Goal: Task Accomplishment & Management: Manage account settings

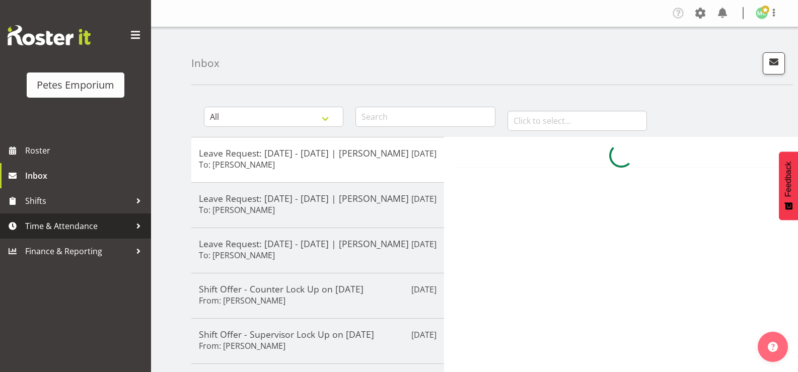
click at [65, 226] on span "Time & Attendance" at bounding box center [78, 226] width 106 height 15
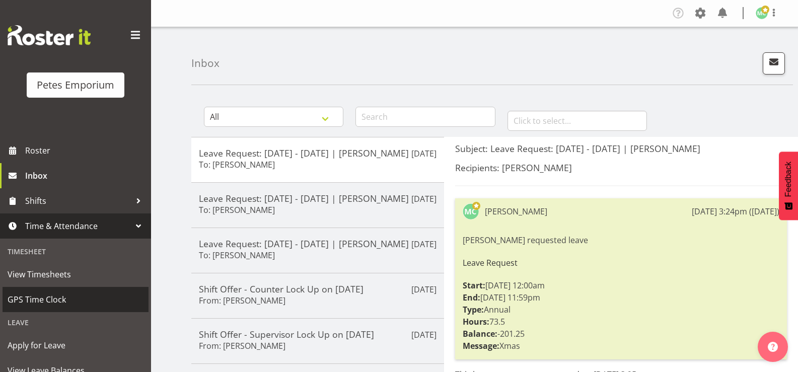
click at [62, 304] on span "GPS Time Clock" at bounding box center [76, 299] width 136 height 15
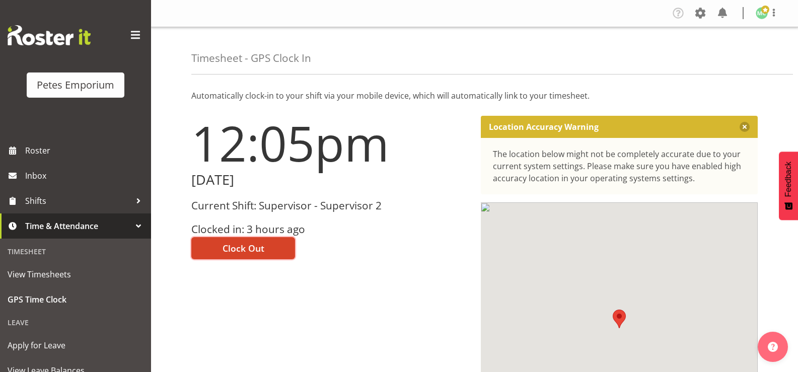
click at [259, 251] on span "Clock Out" at bounding box center [244, 248] width 42 height 13
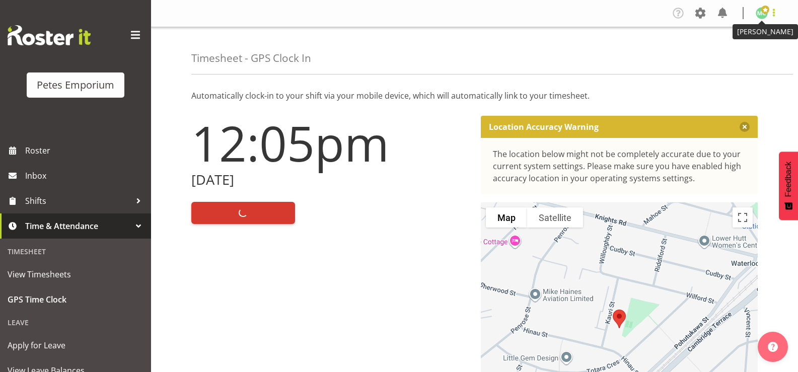
click at [768, 13] on span at bounding box center [774, 13] width 12 height 12
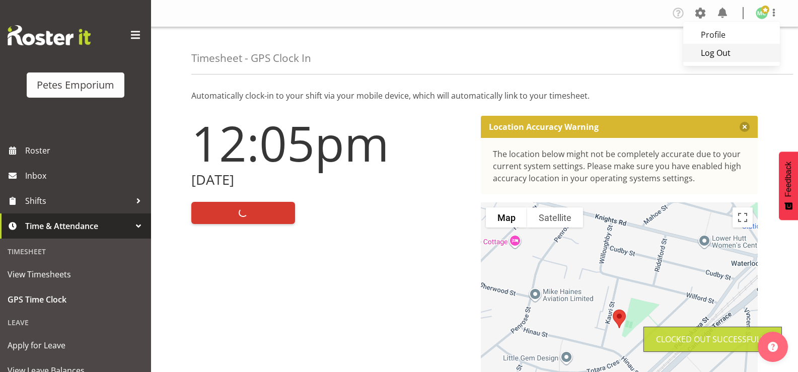
click at [755, 50] on link "Log Out" at bounding box center [731, 53] width 97 height 18
